Goal: Information Seeking & Learning: Check status

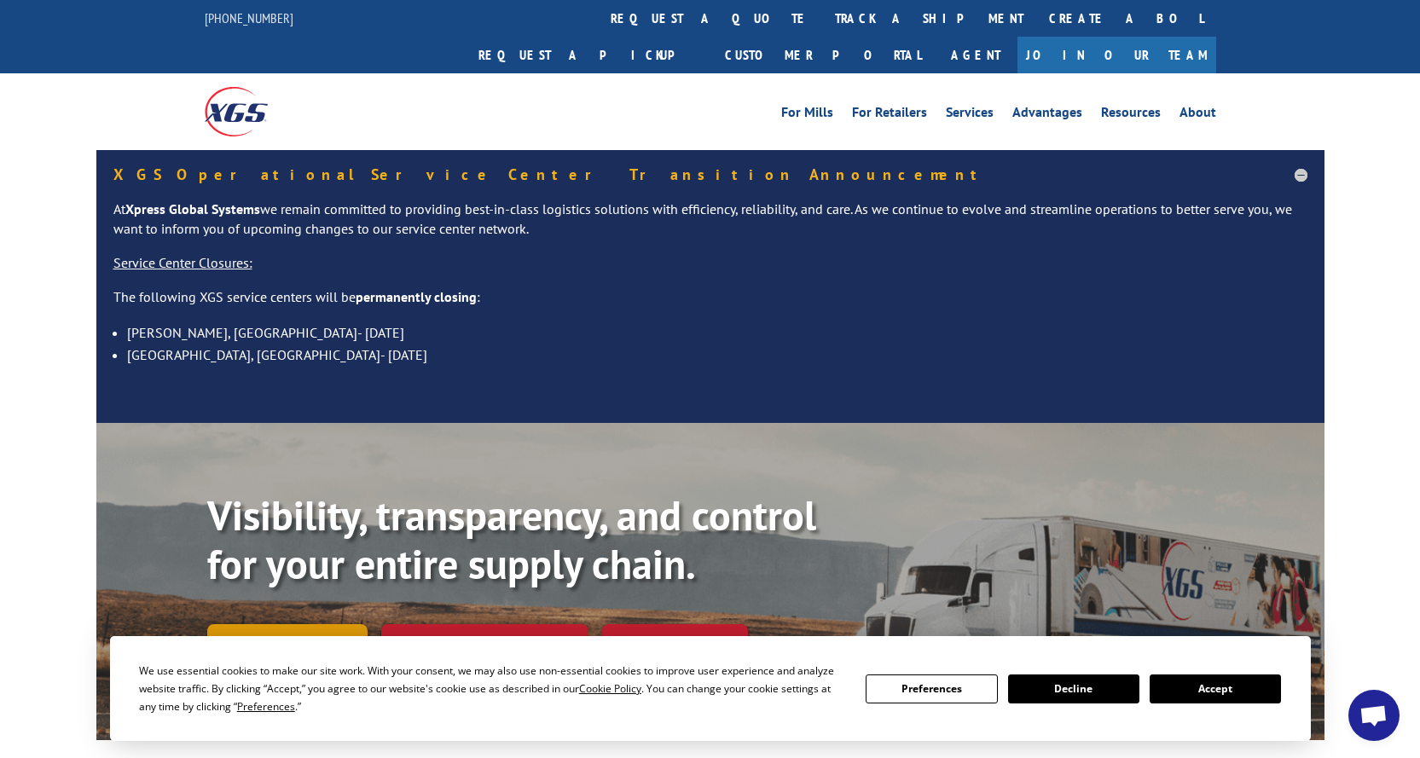
click at [292, 624] on link "Track shipment" at bounding box center [287, 642] width 160 height 36
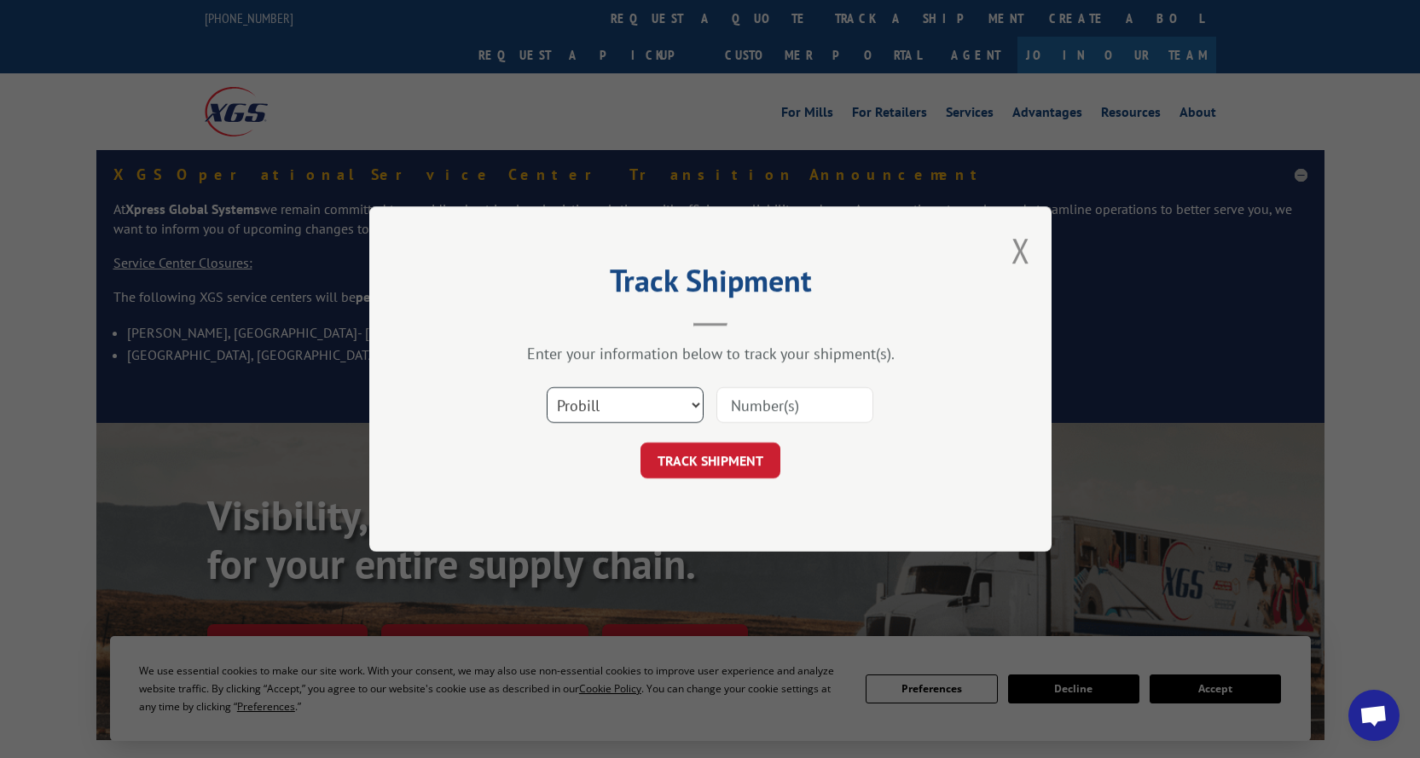
click at [691, 406] on select "Select category... Probill BOL PO" at bounding box center [625, 405] width 157 height 36
select select "bol"
click at [547, 387] on select "Select category... Probill BOL PO" at bounding box center [625, 405] width 157 height 36
click at [773, 404] on input at bounding box center [794, 405] width 157 height 36
type input "54392359"
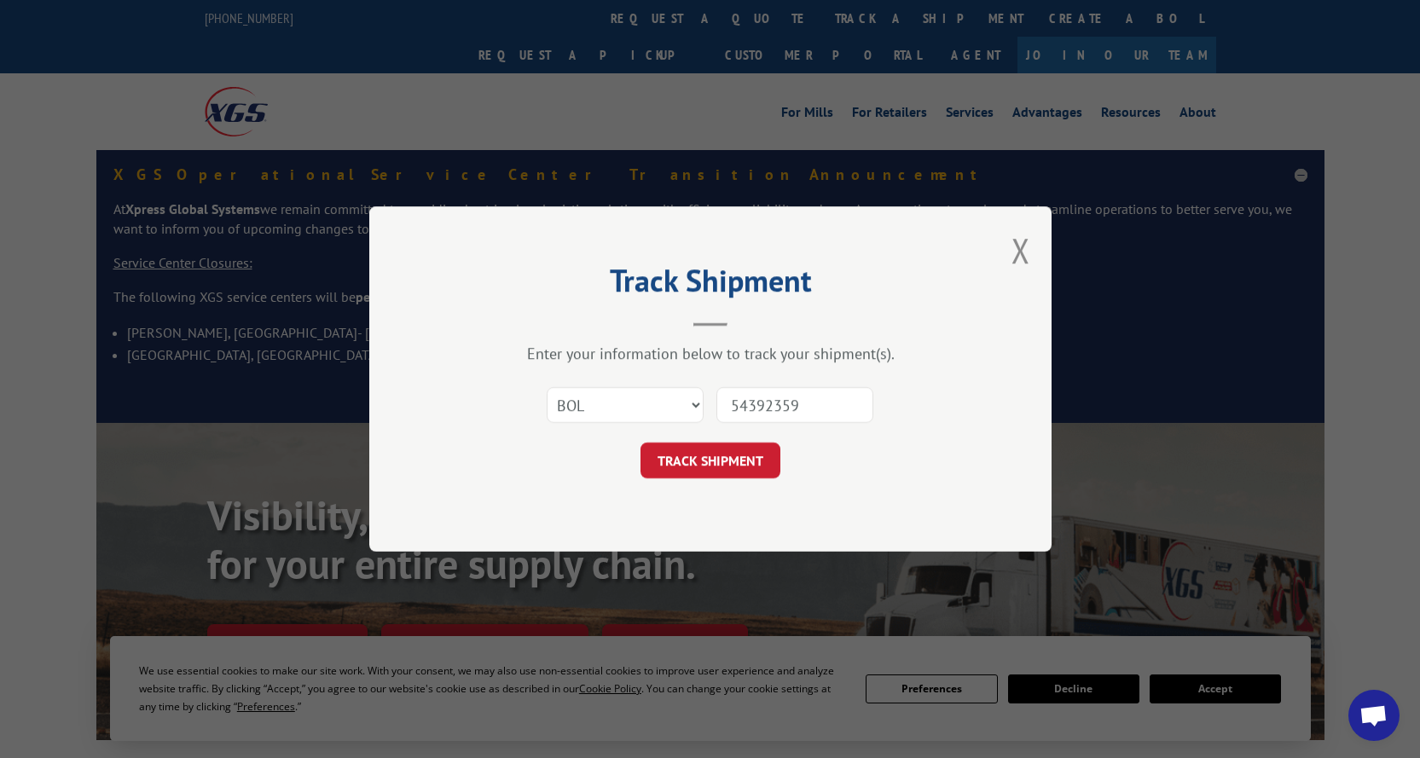
click button "TRACK SHIPMENT" at bounding box center [710, 460] width 140 height 36
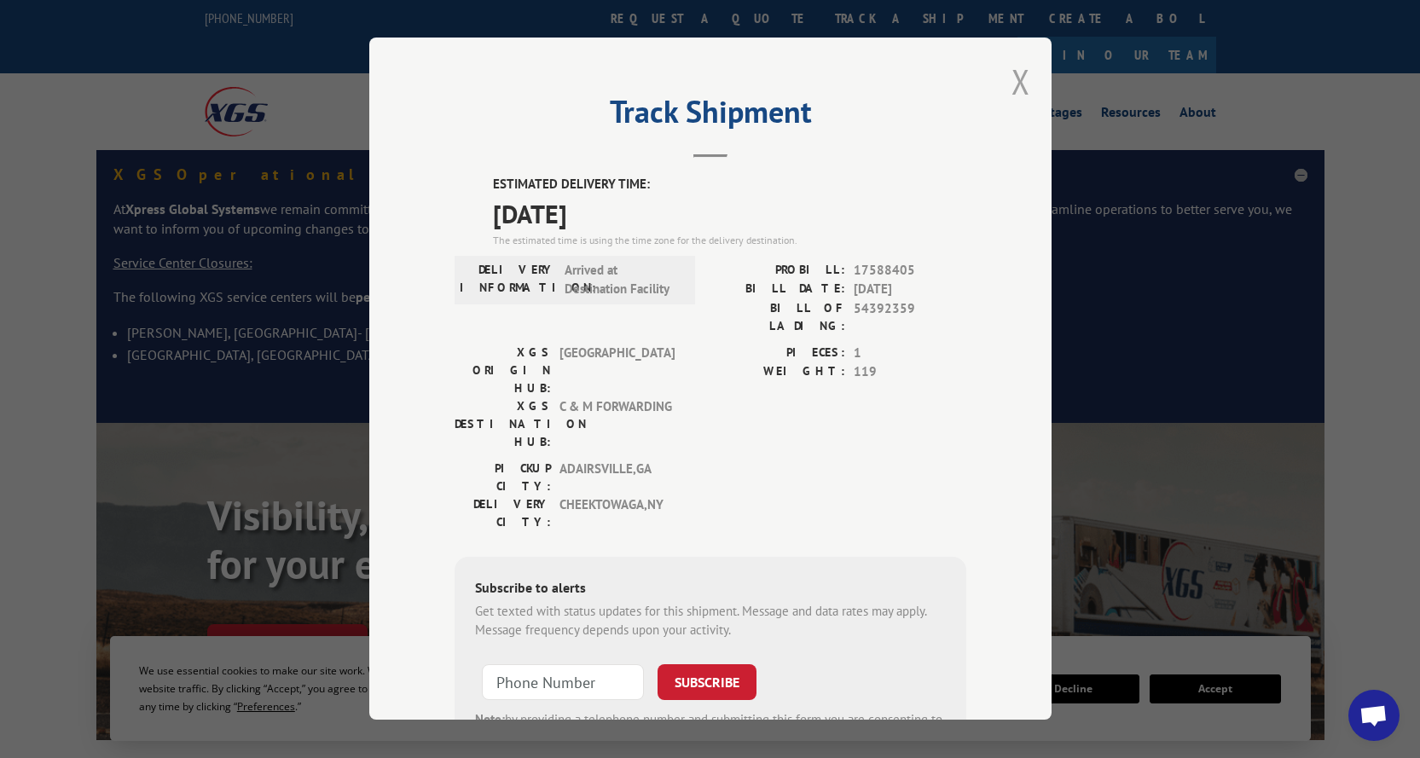
click at [1011, 73] on button "Close modal" at bounding box center [1020, 81] width 19 height 45
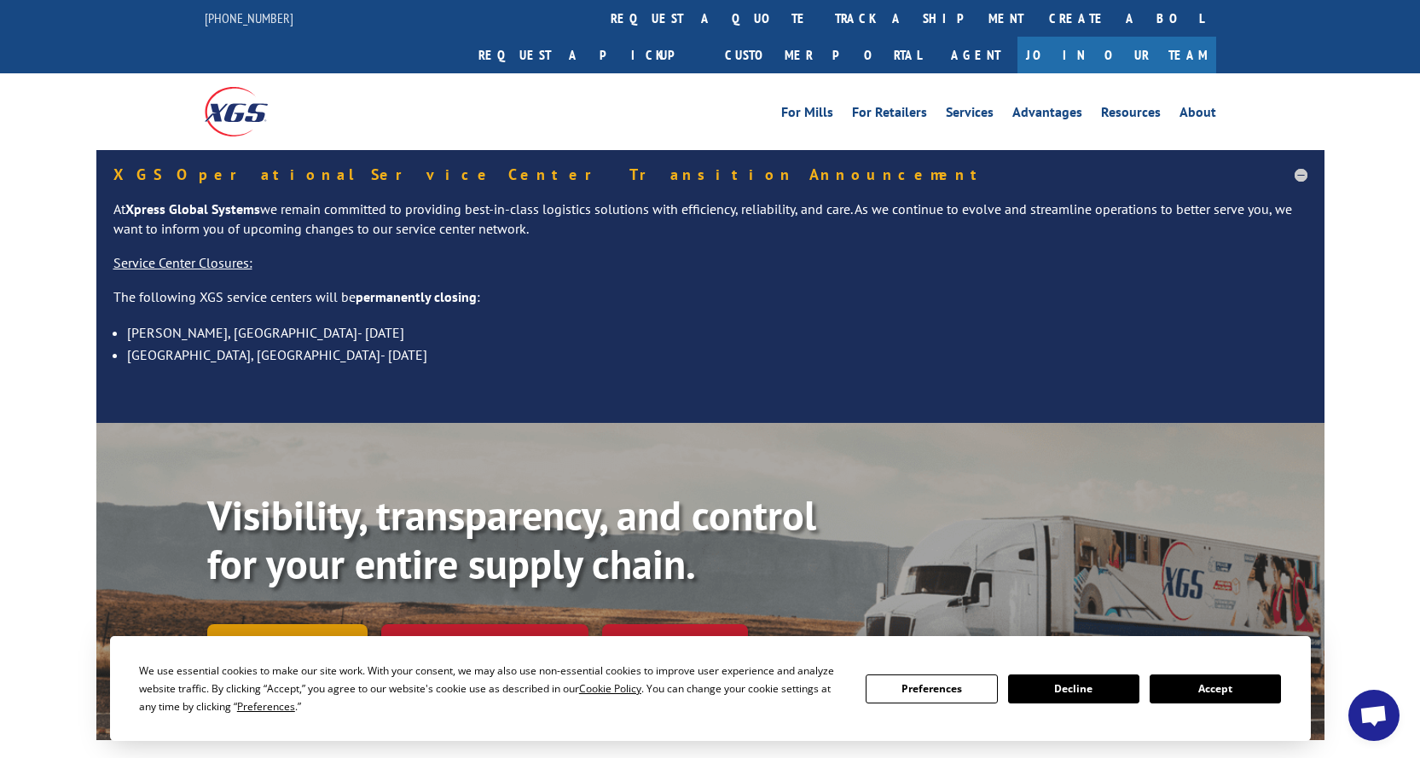
click at [243, 624] on link "Track shipment" at bounding box center [287, 642] width 160 height 36
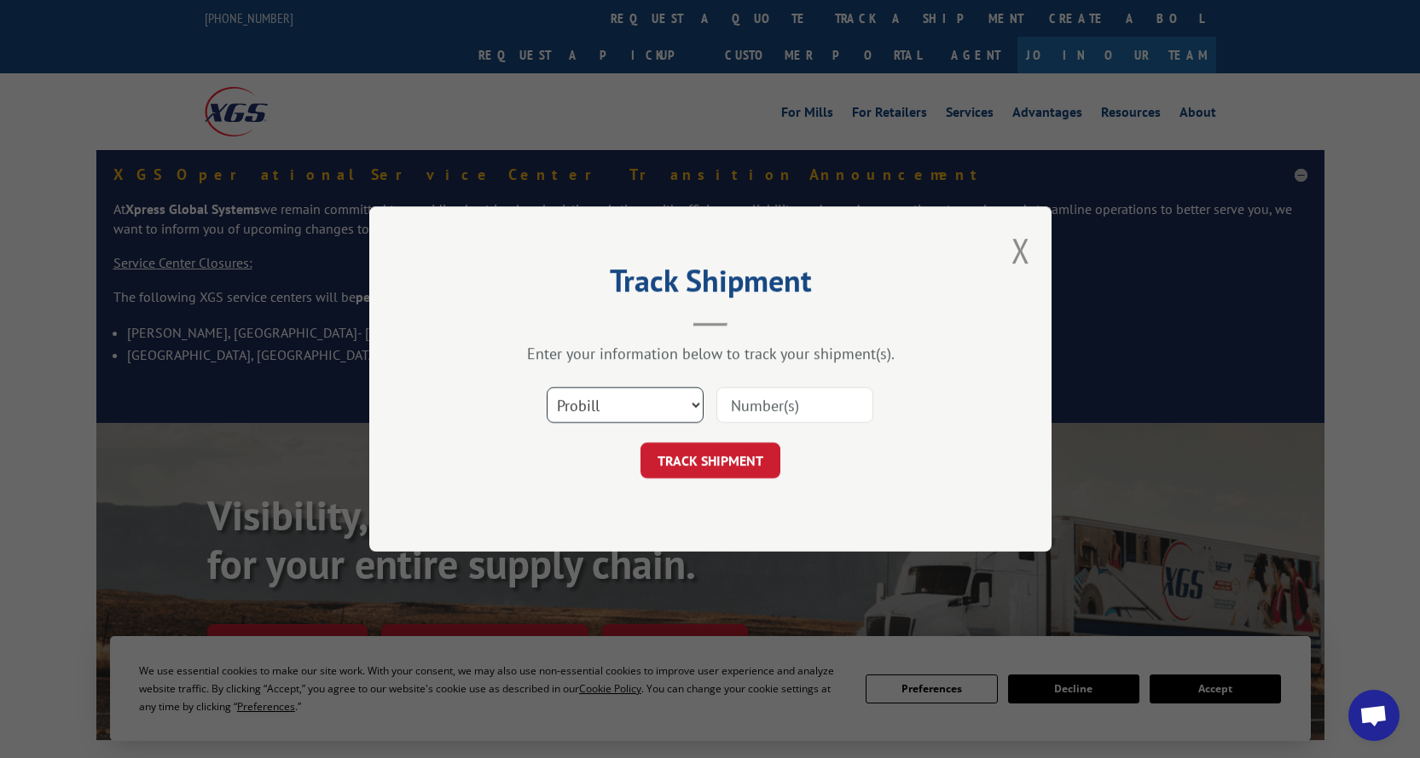
click at [650, 406] on select "Select category... Probill BOL PO" at bounding box center [625, 405] width 157 height 36
select select "bol"
click at [547, 387] on select "Select category... Probill BOL PO" at bounding box center [625, 405] width 157 height 36
click at [784, 408] on input at bounding box center [794, 405] width 157 height 36
paste input "6000921"
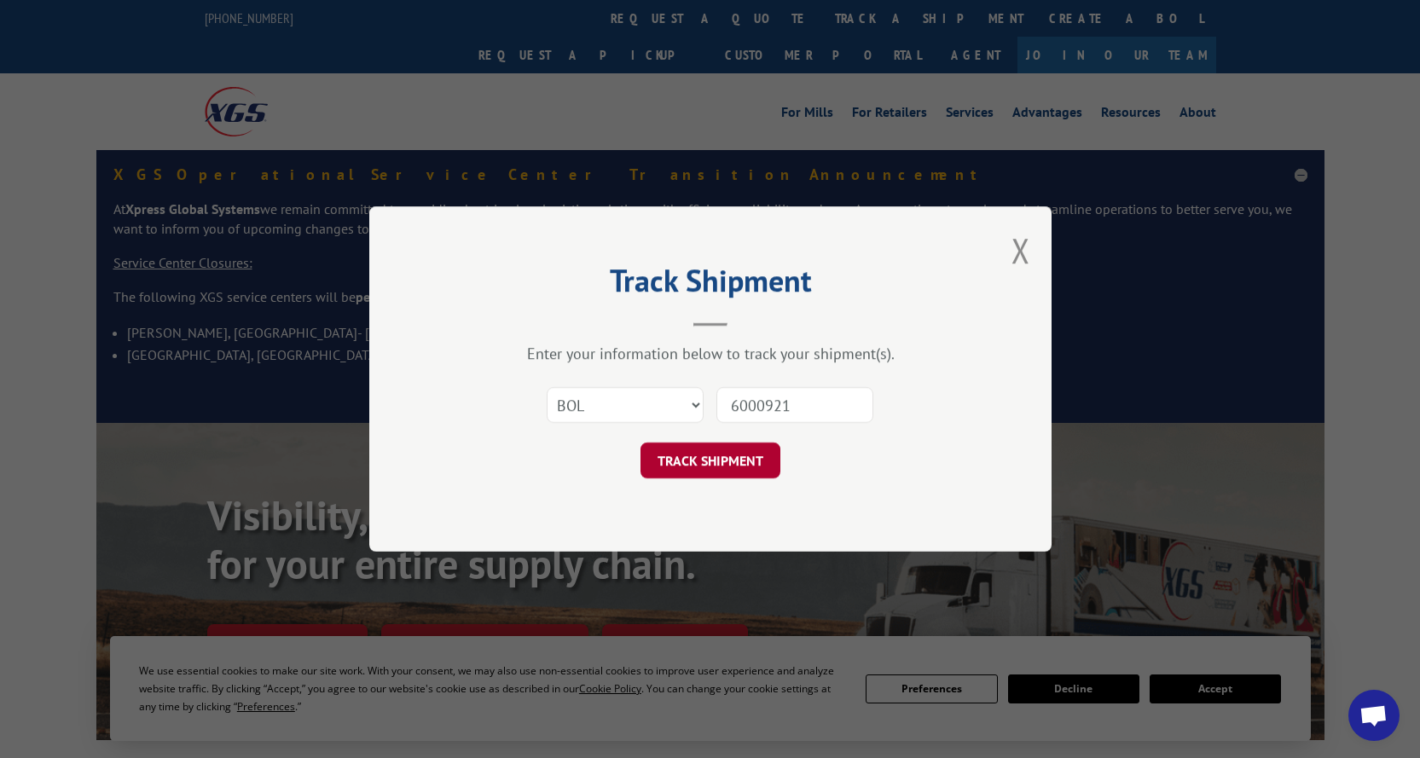
type input "6000921"
click at [730, 468] on button "TRACK SHIPMENT" at bounding box center [710, 460] width 140 height 36
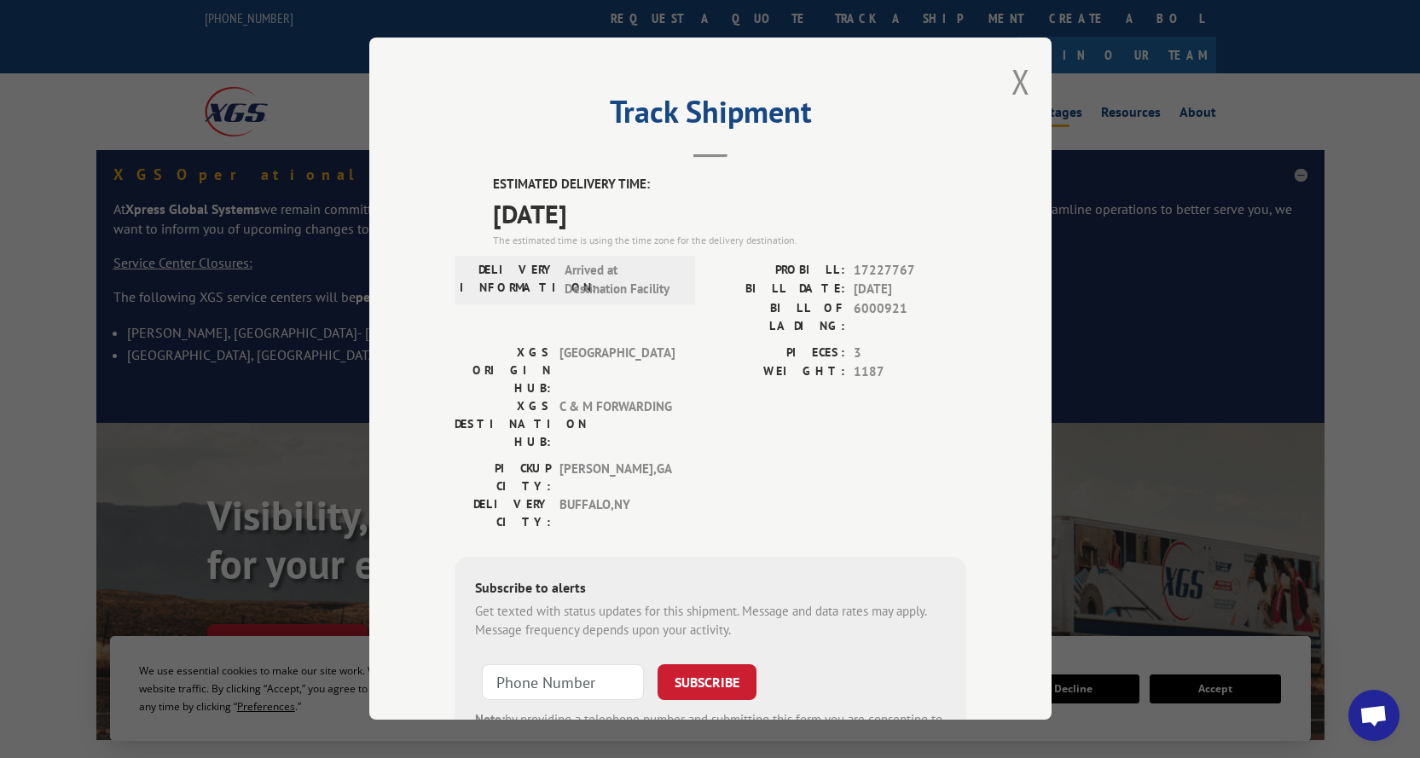
click at [1016, 79] on button "Close modal" at bounding box center [1020, 81] width 19 height 45
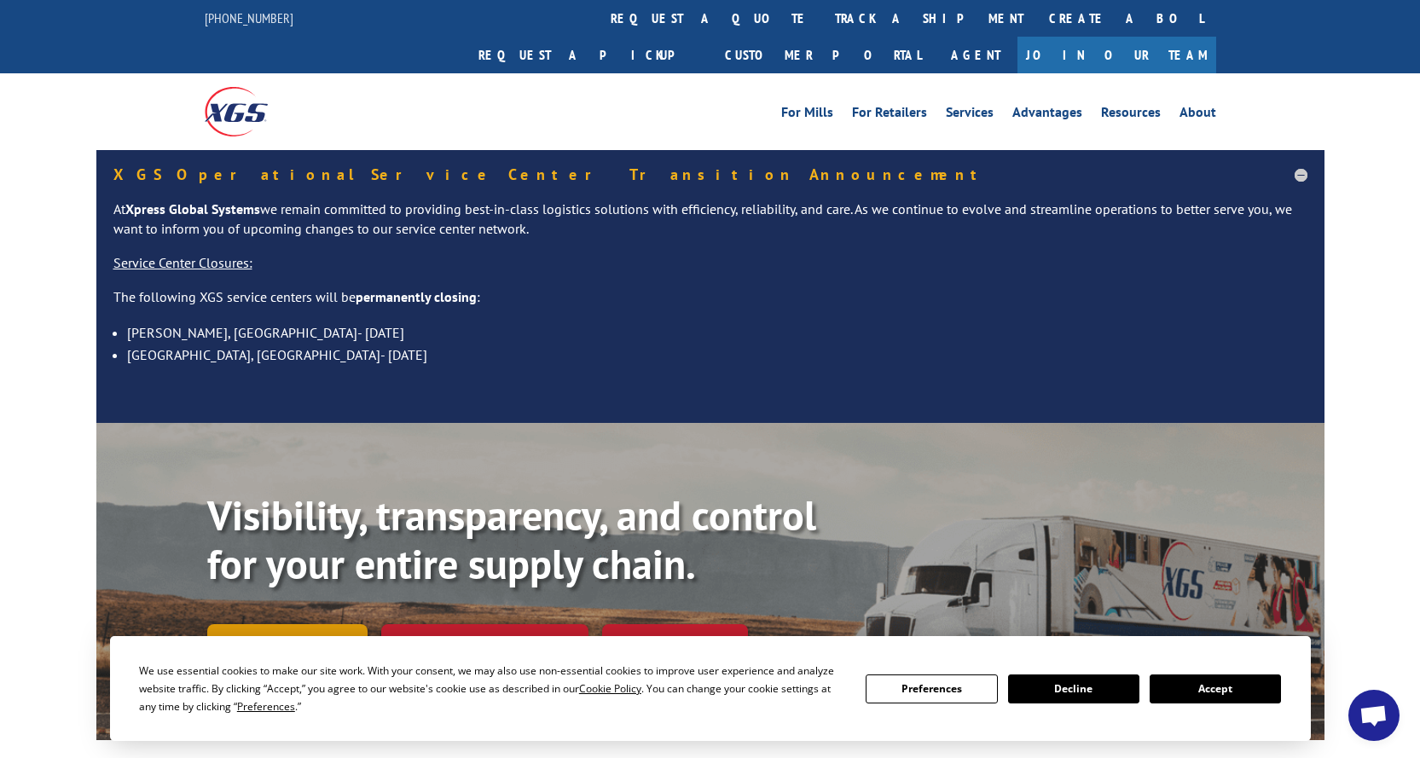
click at [275, 624] on link "Track shipment" at bounding box center [287, 642] width 160 height 36
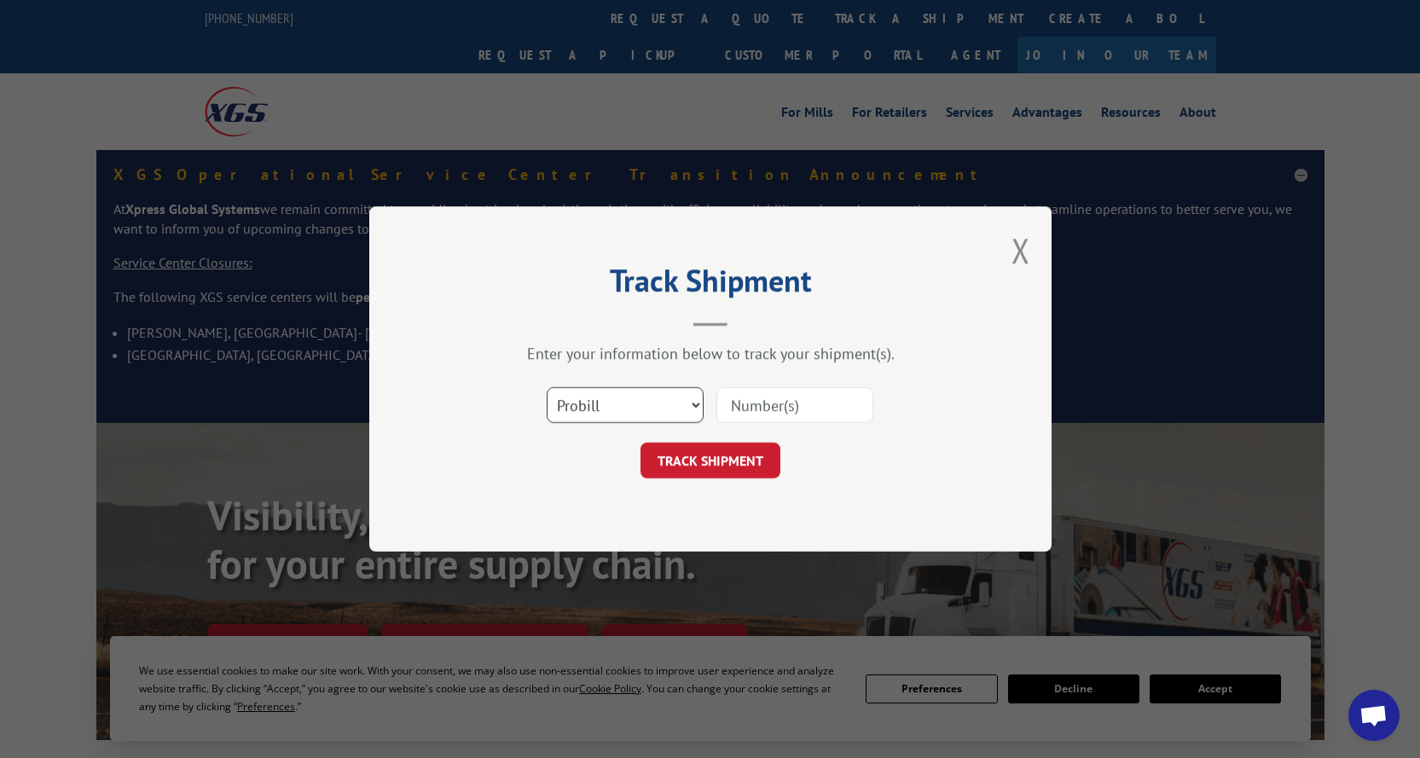
click at [685, 403] on select "Select category... Probill BOL PO" at bounding box center [625, 405] width 157 height 36
select select "bol"
click at [547, 387] on select "Select category... Probill BOL PO" at bounding box center [625, 405] width 157 height 36
click at [732, 406] on input at bounding box center [794, 405] width 157 height 36
paste input "604131"
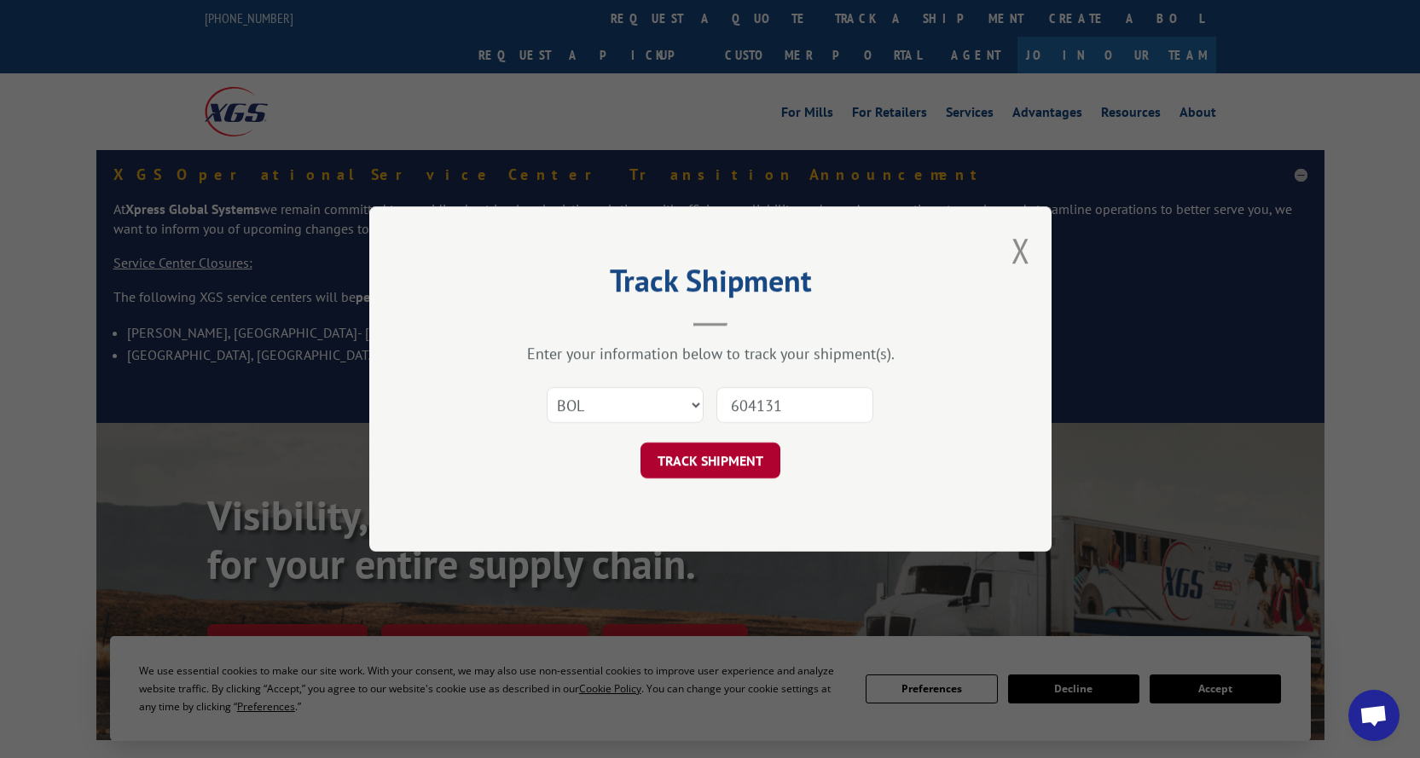
type input "604131"
click at [718, 463] on button "TRACK SHIPMENT" at bounding box center [710, 460] width 140 height 36
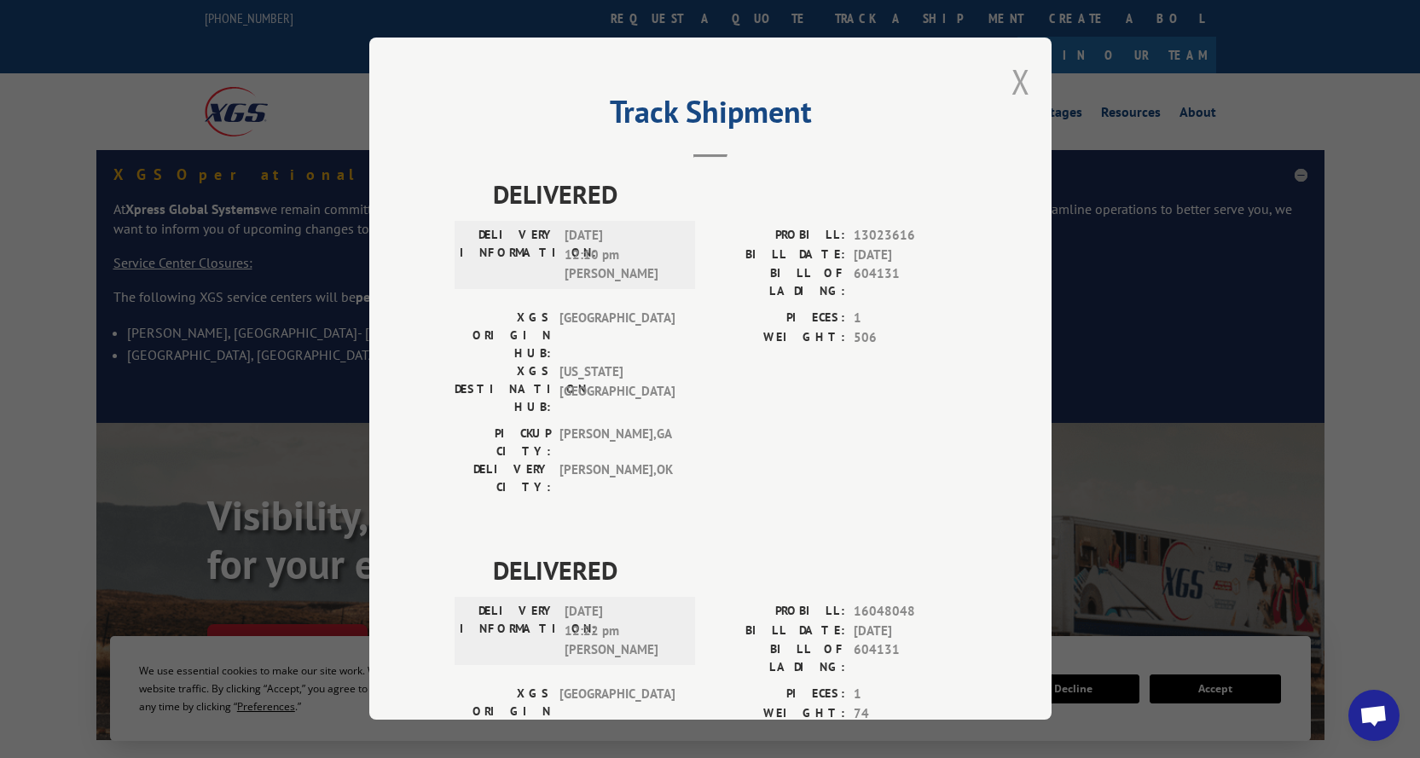
click at [1011, 82] on button "Close modal" at bounding box center [1020, 81] width 19 height 45
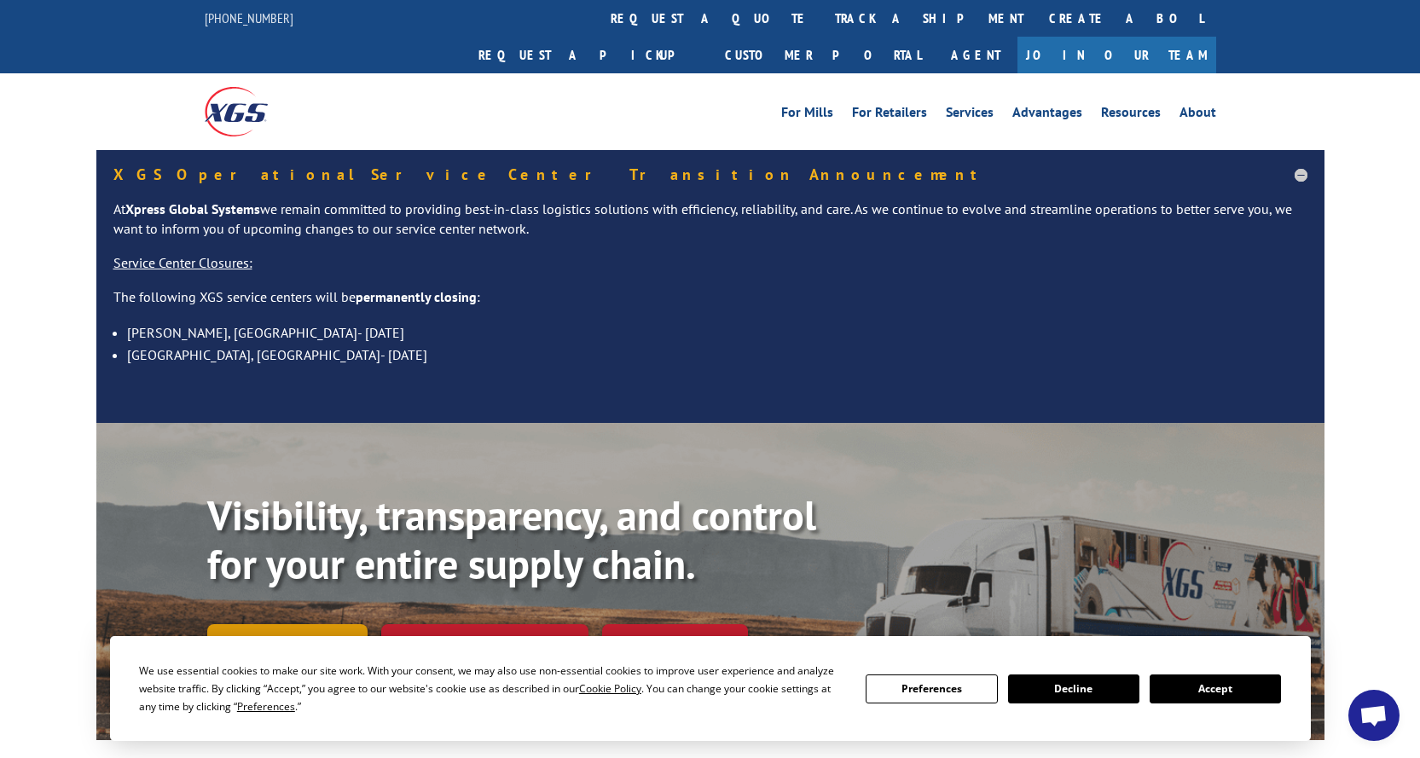
click at [304, 624] on link "Track shipment" at bounding box center [287, 642] width 160 height 36
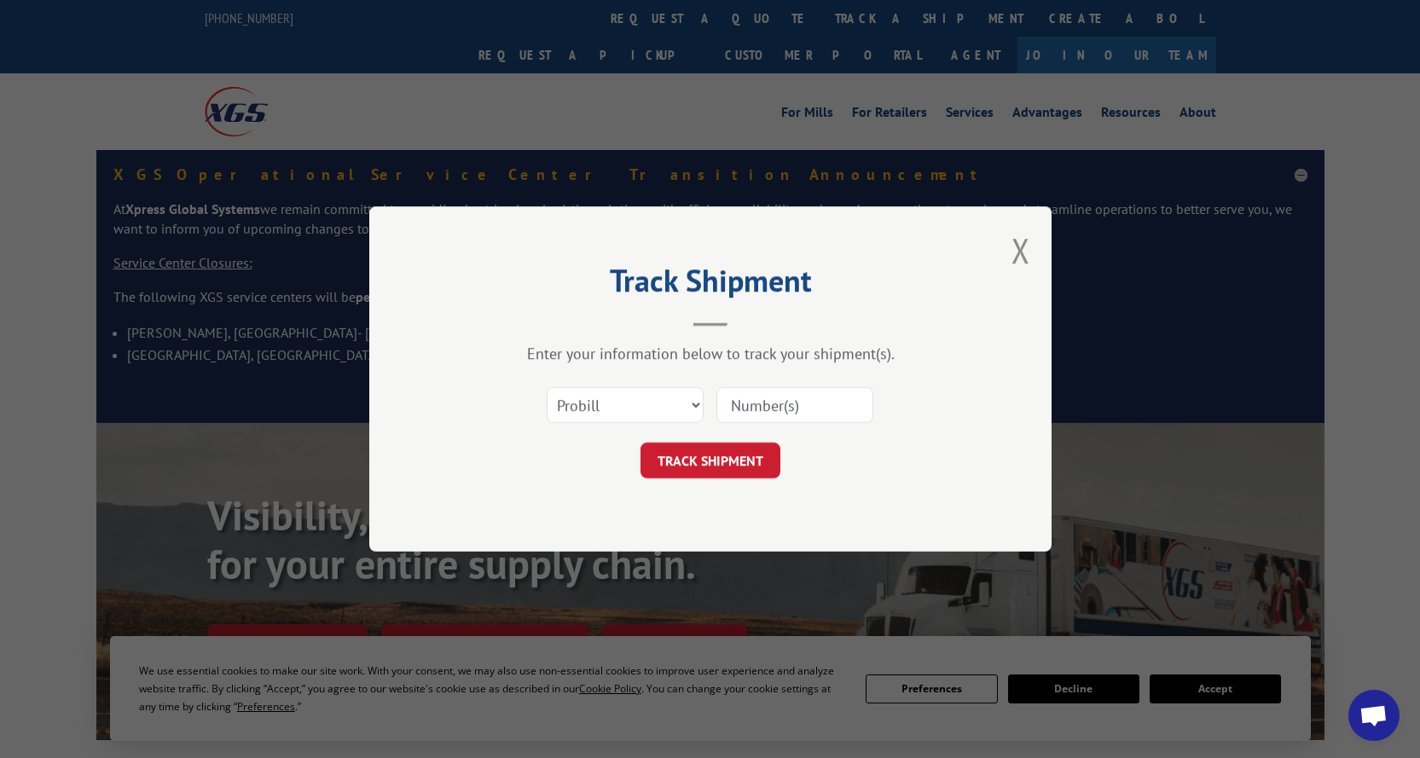
click at [754, 399] on input at bounding box center [794, 405] width 157 height 36
paste input "604131"
type input "604131"
click at [753, 460] on button "TRACK SHIPMENT" at bounding box center [710, 460] width 140 height 36
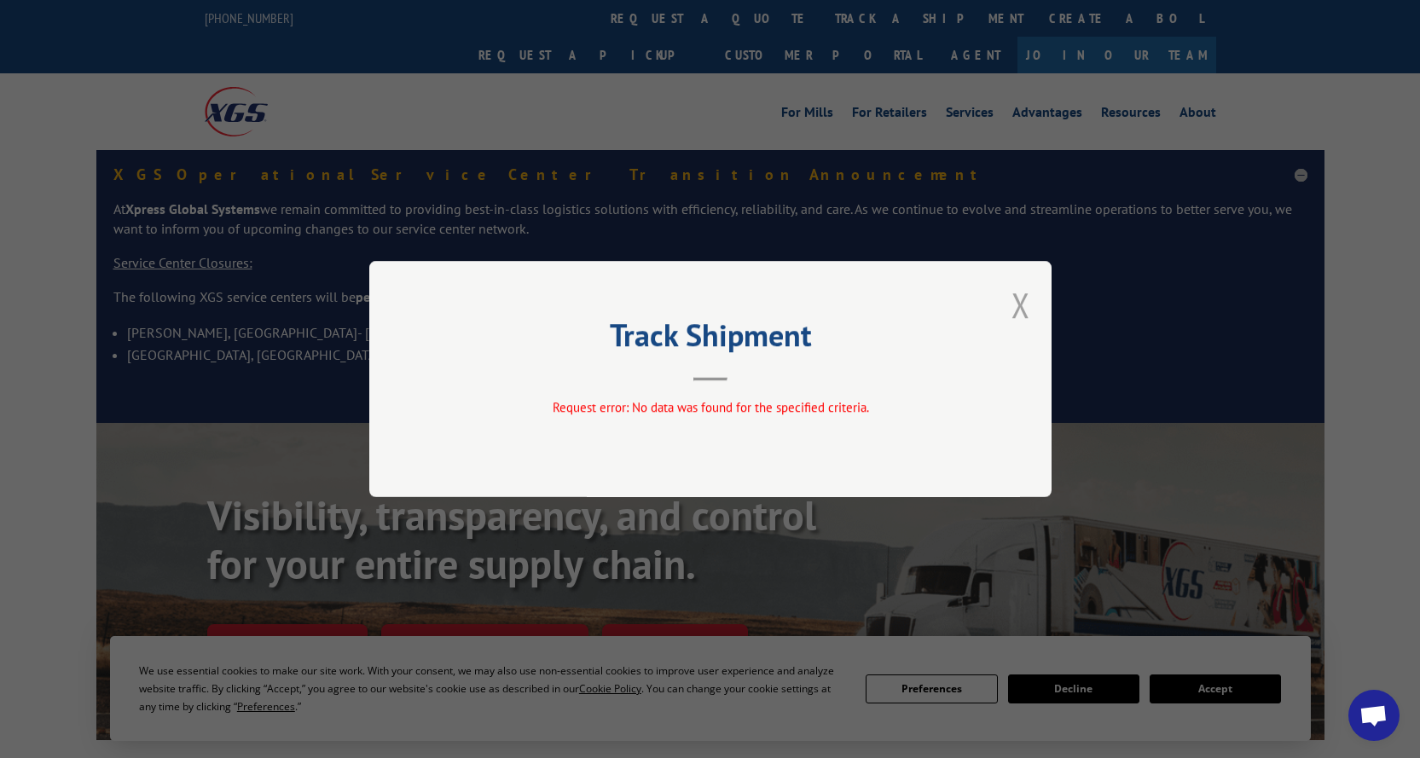
click at [1019, 308] on button "Close modal" at bounding box center [1020, 304] width 19 height 45
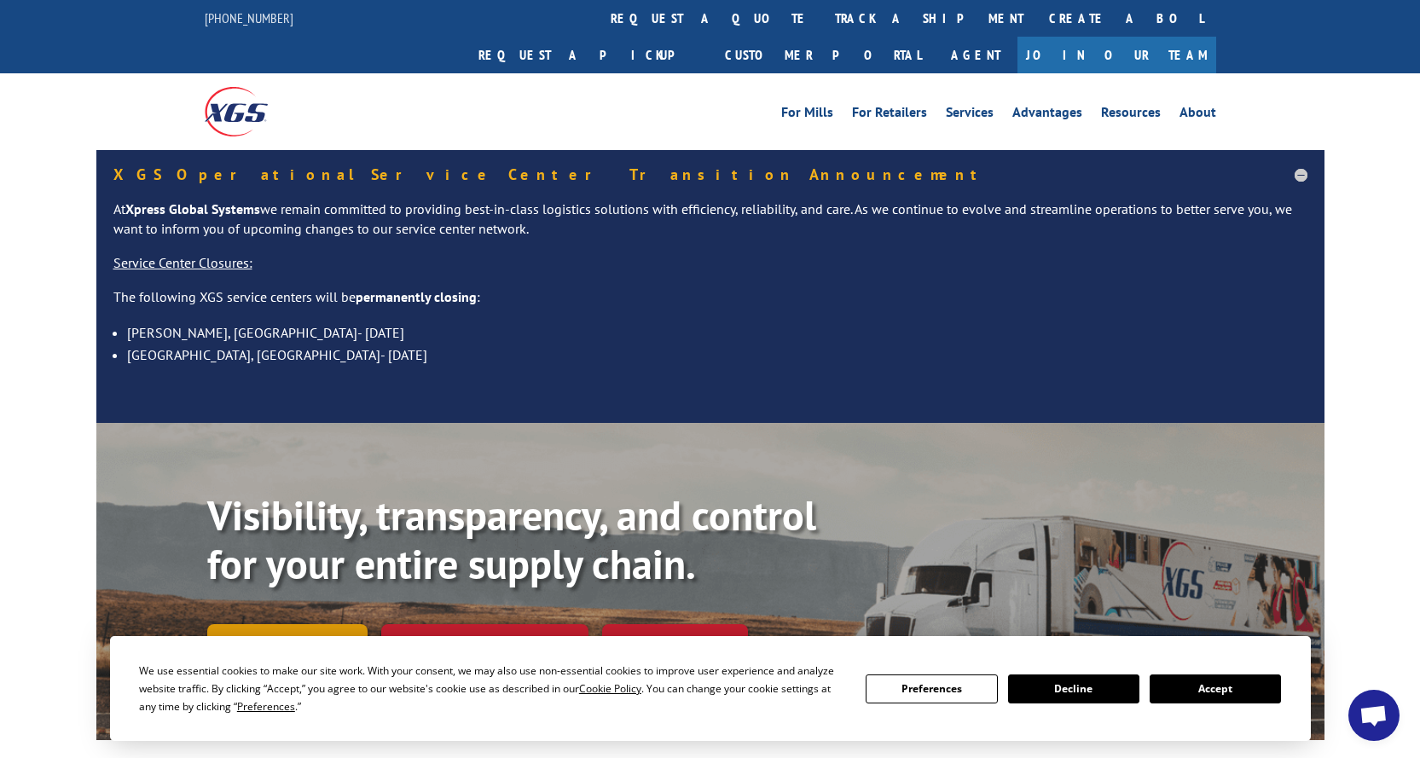
click at [264, 624] on link "Track shipment" at bounding box center [287, 642] width 160 height 36
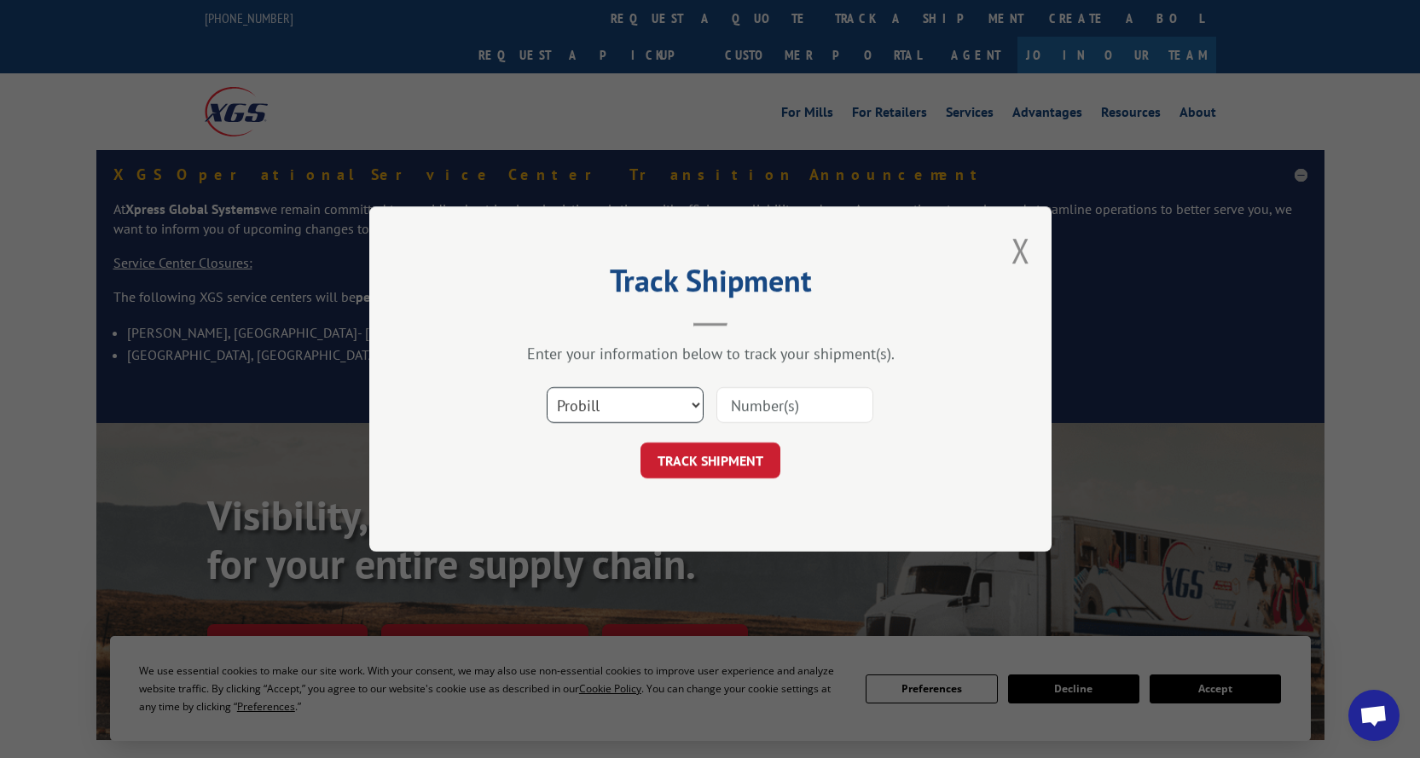
click at [684, 408] on select "Select category... Probill BOL PO" at bounding box center [625, 405] width 157 height 36
select select "bol"
click at [547, 387] on select "Select category... Probill BOL PO" at bounding box center [625, 405] width 157 height 36
click at [761, 416] on input at bounding box center [794, 405] width 157 height 36
paste input "604131"
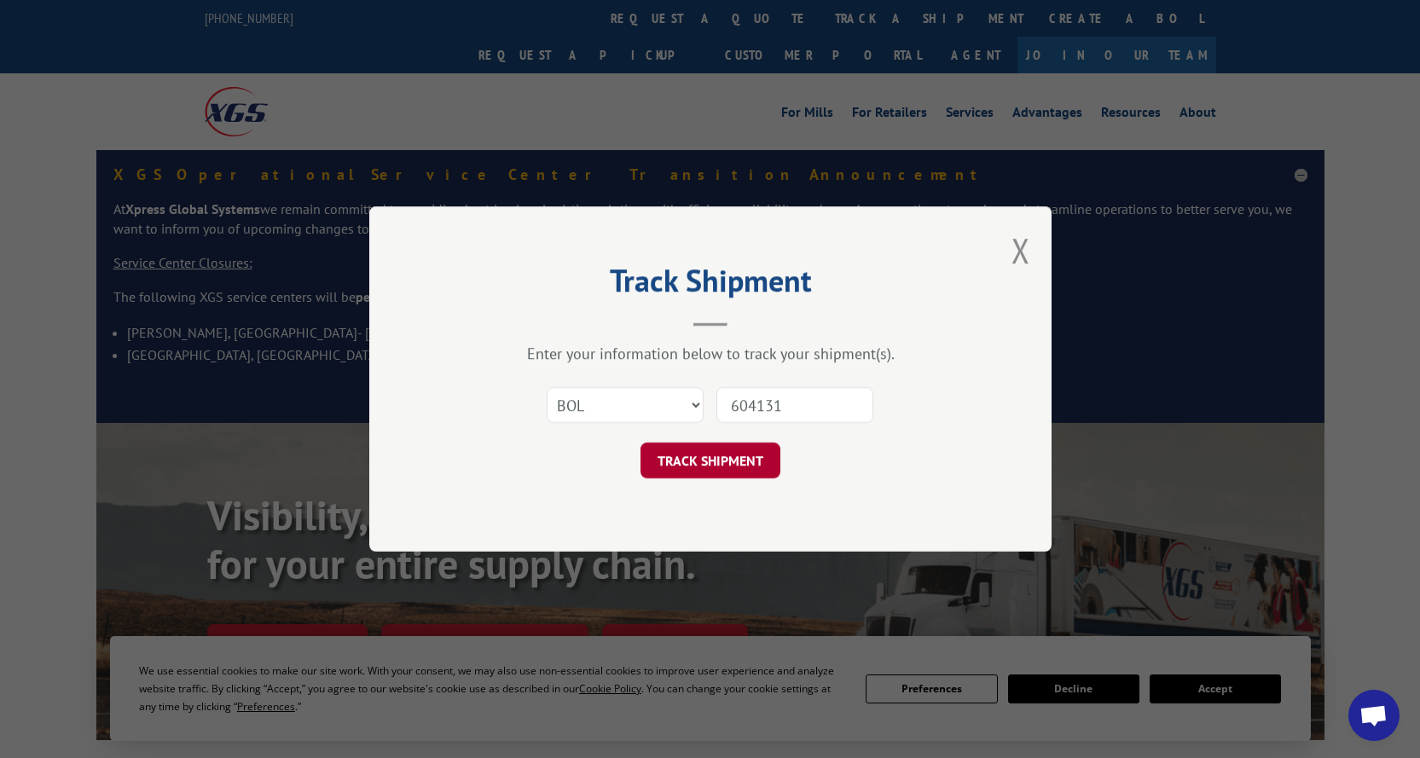
type input "604131"
click at [729, 462] on button "TRACK SHIPMENT" at bounding box center [710, 460] width 140 height 36
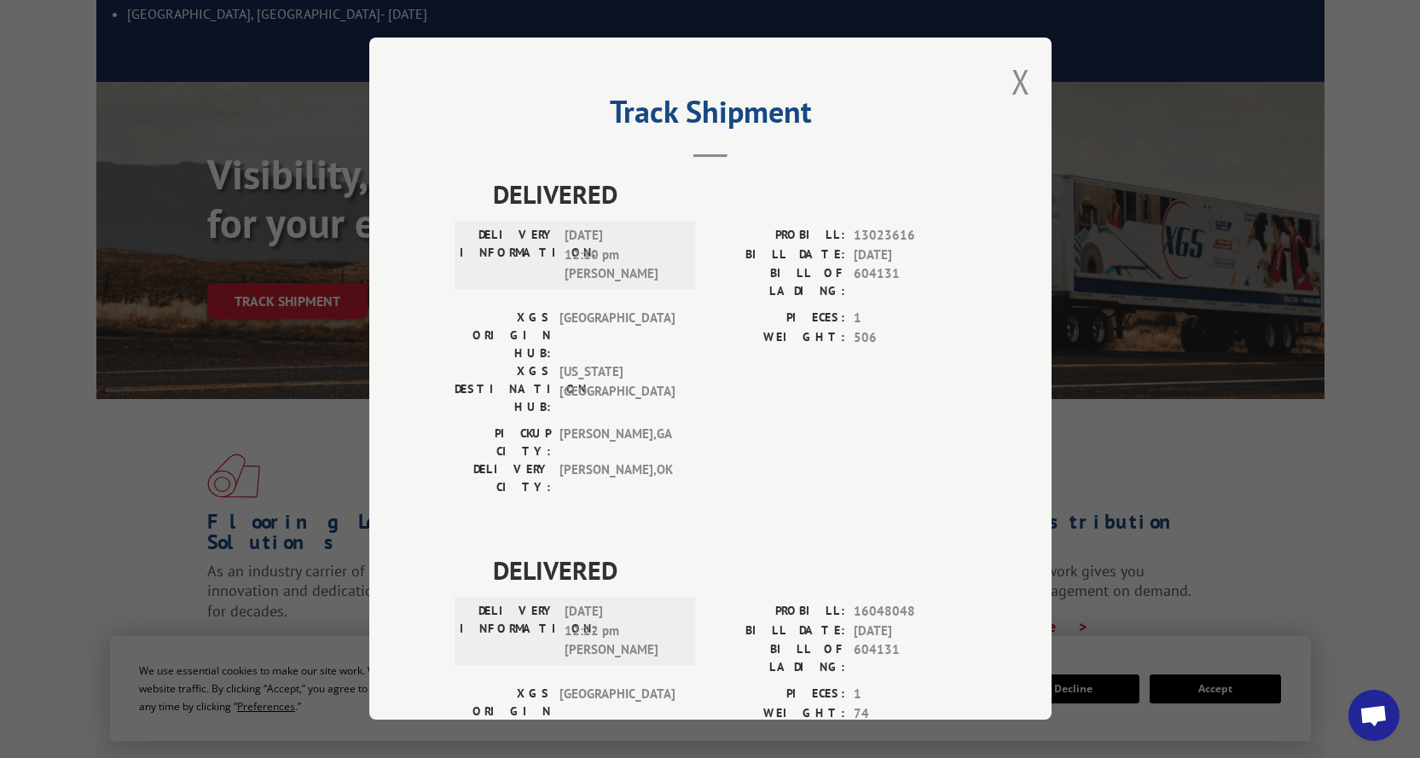
click at [1013, 80] on button "Close modal" at bounding box center [1020, 81] width 19 height 45
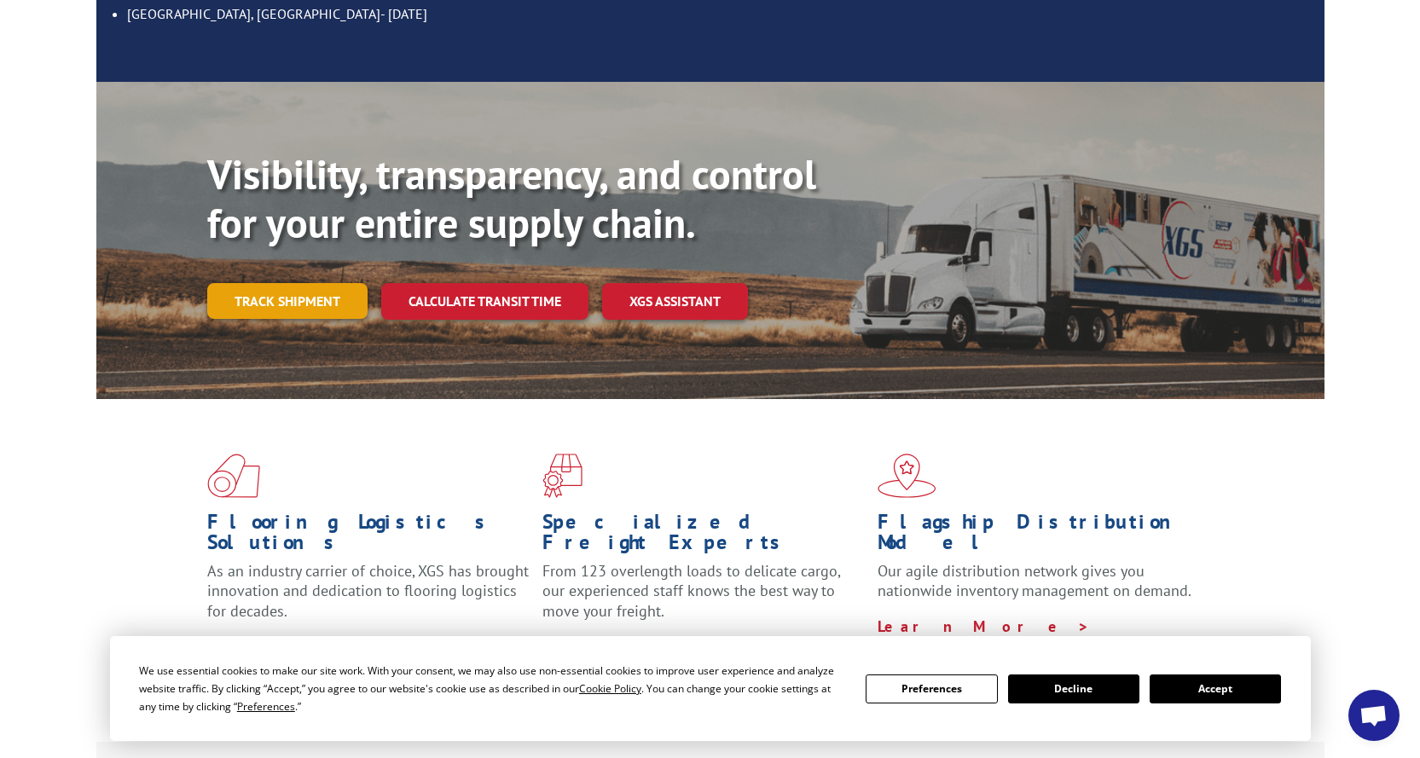
click at [281, 283] on link "Track shipment" at bounding box center [287, 301] width 160 height 36
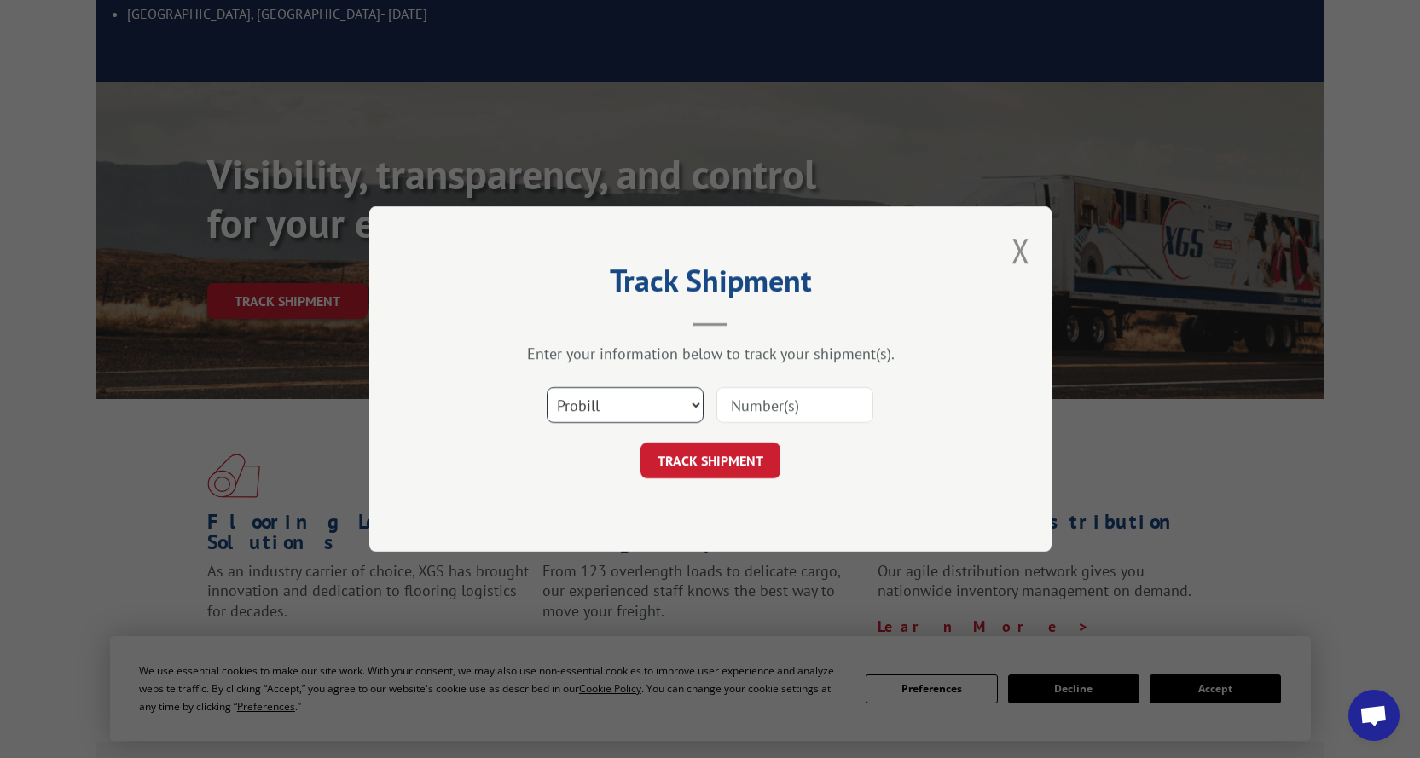
click at [694, 408] on select "Select category... Probill BOL PO" at bounding box center [625, 405] width 157 height 36
select select "bol"
click at [547, 387] on select "Select category... Probill BOL PO" at bounding box center [625, 405] width 157 height 36
click at [766, 399] on input at bounding box center [794, 405] width 157 height 36
paste input "644873"
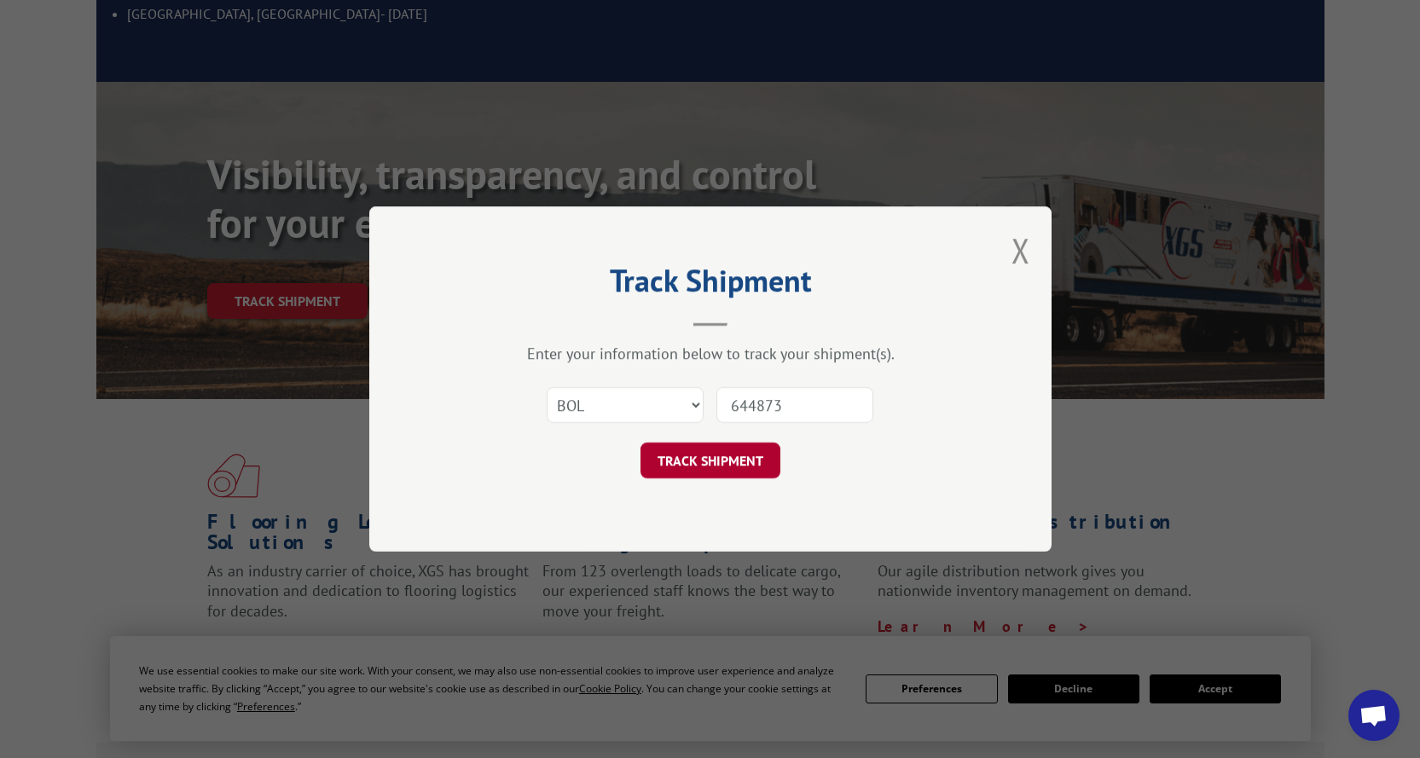
type input "644873"
click at [723, 457] on button "TRACK SHIPMENT" at bounding box center [710, 460] width 140 height 36
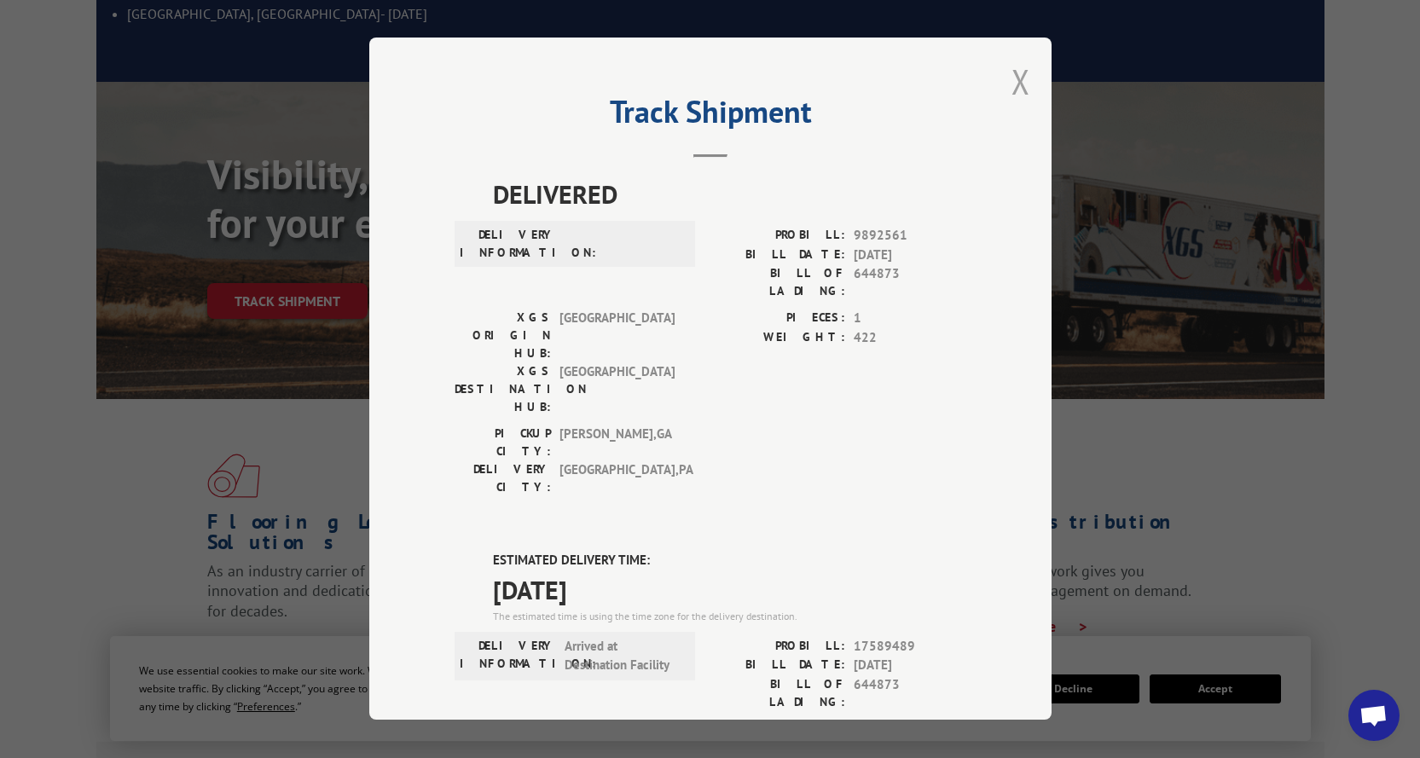
click at [1011, 89] on button "Close modal" at bounding box center [1020, 81] width 19 height 45
